Goal: Task Accomplishment & Management: Use online tool/utility

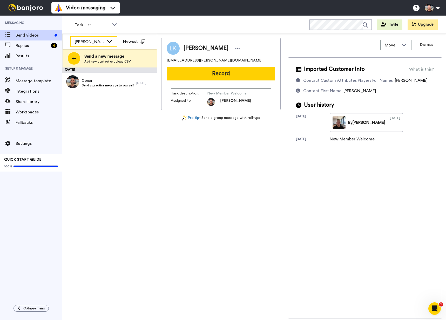
click at [84, 39] on div "Conor Mathews" at bounding box center [90, 42] width 30 height 6
click at [83, 57] on li "Pete Maunder" at bounding box center [93, 61] width 47 height 8
click at [22, 45] on span "Replies" at bounding box center [32, 46] width 33 height 6
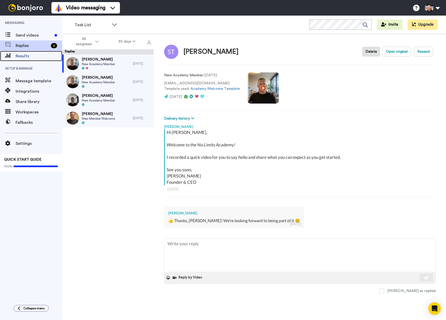
click at [24, 56] on span "Results" at bounding box center [39, 56] width 47 height 6
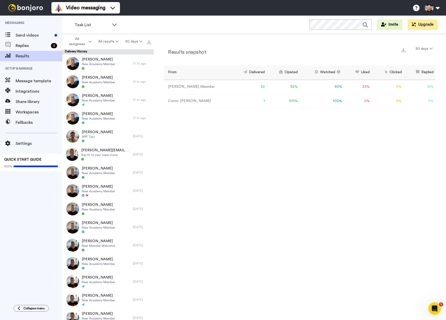
click at [179, 18] on div "Task List WORKSPACES View all All Default Task List + Add a new workspace Invit…" at bounding box center [254, 25] width 384 height 18
click at [37, 34] on span "Send videos" at bounding box center [34, 35] width 37 height 6
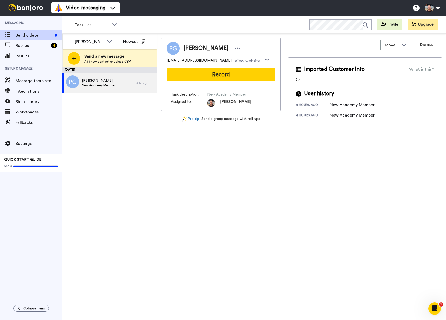
drag, startPoint x: 203, startPoint y: 12, endPoint x: 195, endPoint y: 5, distance: 10.3
click at [203, 11] on div "Video messaging Switch to Video messaging Testimonials Try me for free! Setting…" at bounding box center [248, 8] width 395 height 16
